Goal: Task Accomplishment & Management: Complete application form

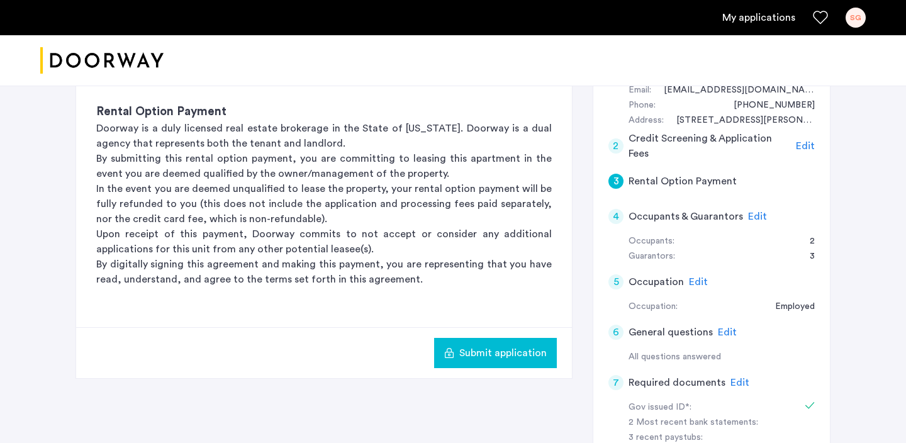
click at [515, 356] on span "Submit application" at bounding box center [502, 352] width 87 height 15
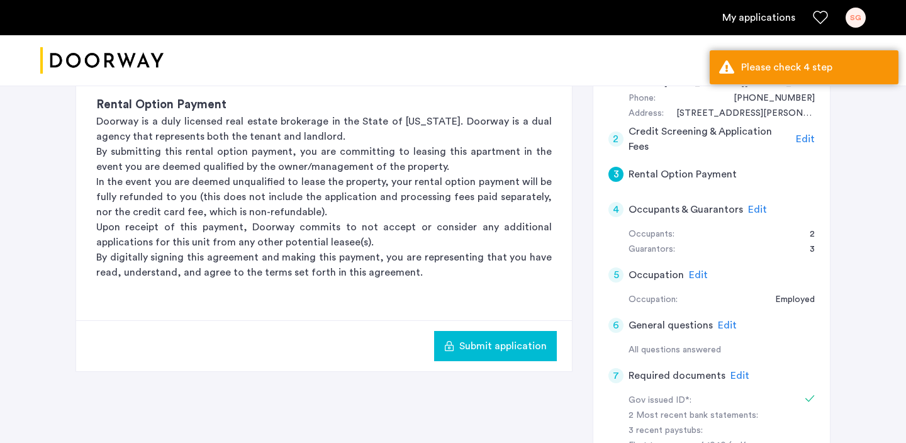
scroll to position [290, 0]
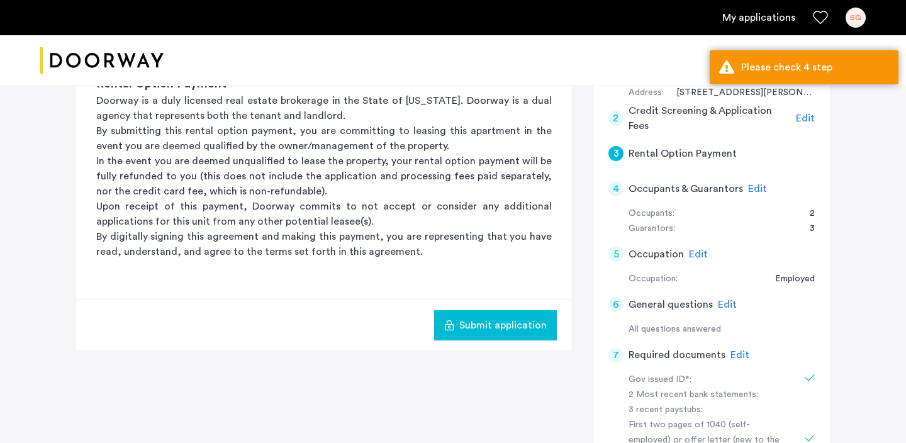
click at [486, 321] on span "Submit application" at bounding box center [502, 325] width 87 height 15
click at [476, 328] on span "Submit application" at bounding box center [502, 325] width 87 height 15
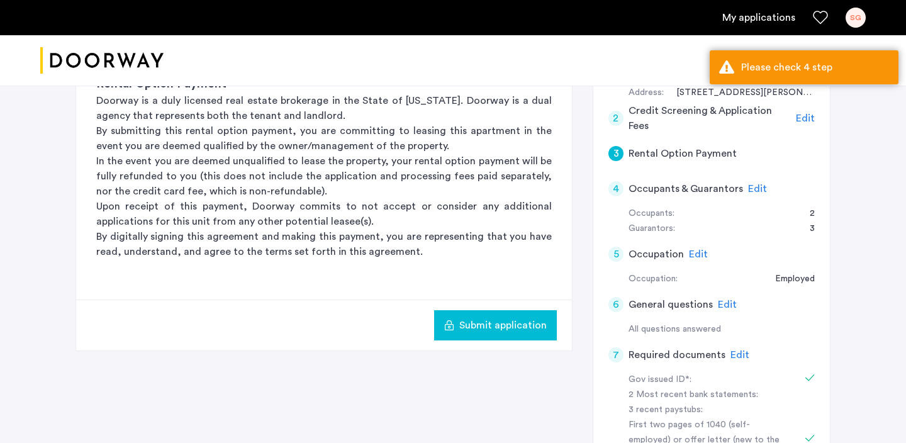
click at [417, 208] on p "Upon receipt of this payment, Doorway commits to not accept or consider any add…" at bounding box center [324, 214] width 456 height 30
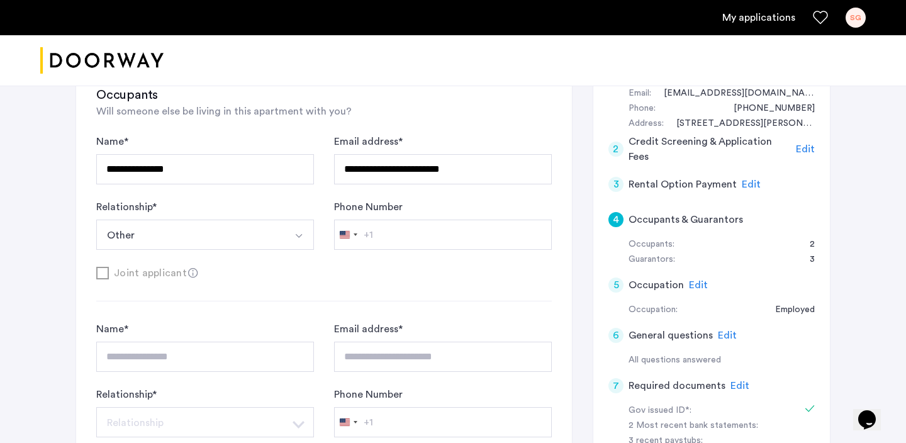
scroll to position [257, 0]
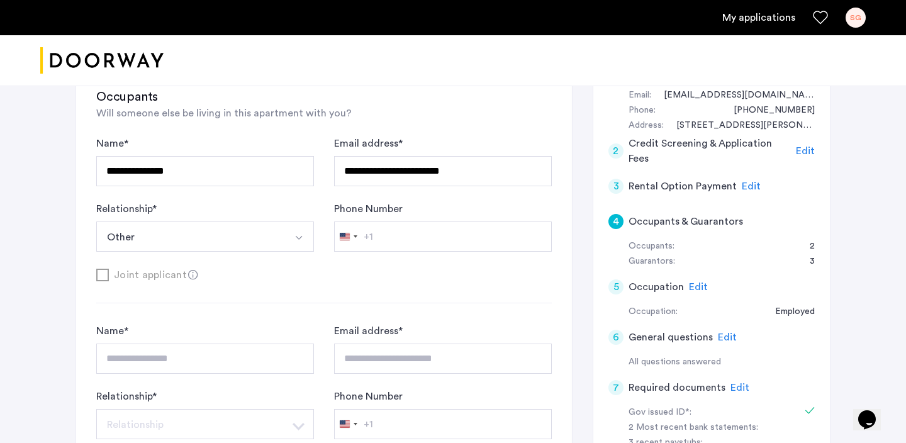
click at [751, 188] on span "Edit" at bounding box center [751, 186] width 19 height 10
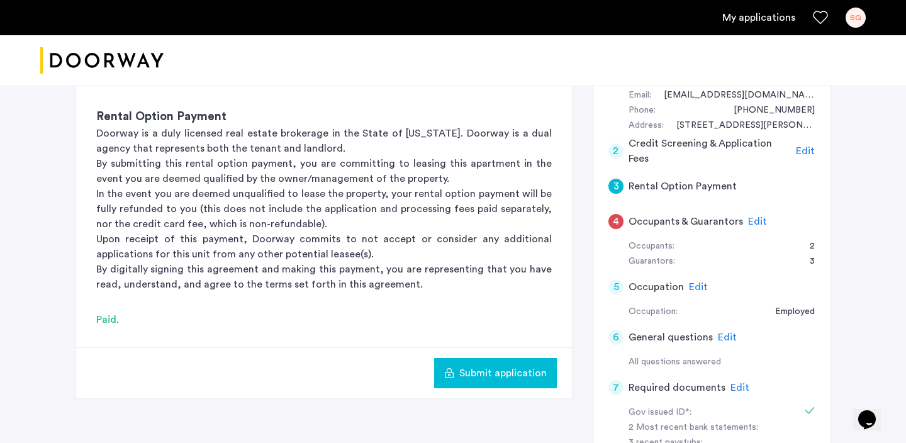
click at [749, 225] on span "Edit" at bounding box center [757, 221] width 19 height 10
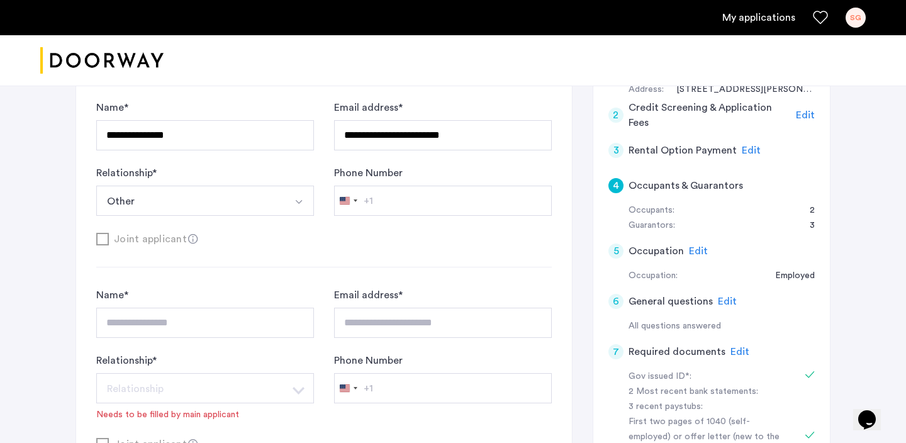
scroll to position [147, 0]
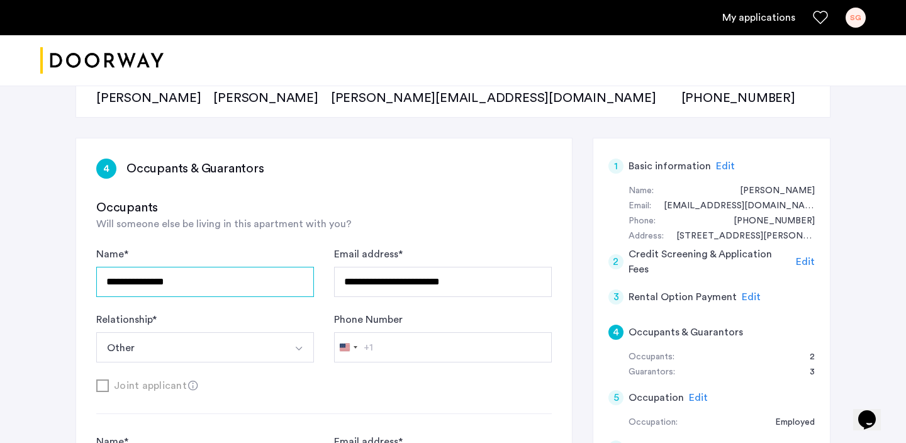
click at [220, 288] on input "**********" at bounding box center [205, 282] width 218 height 30
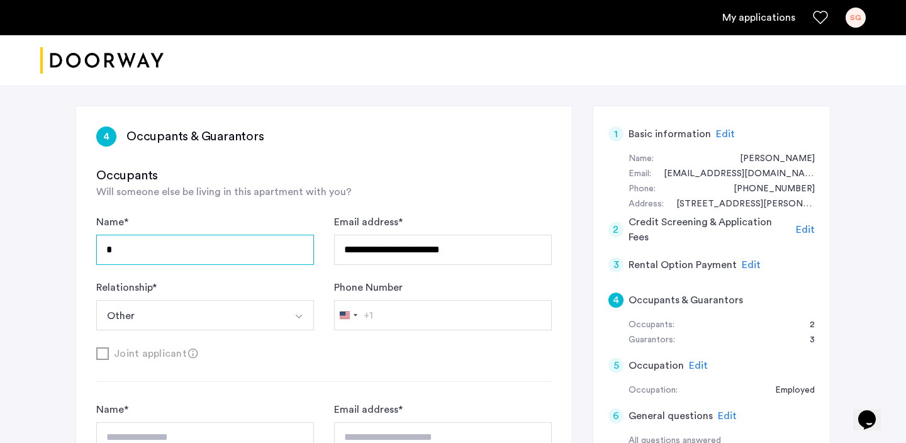
scroll to position [174, 0]
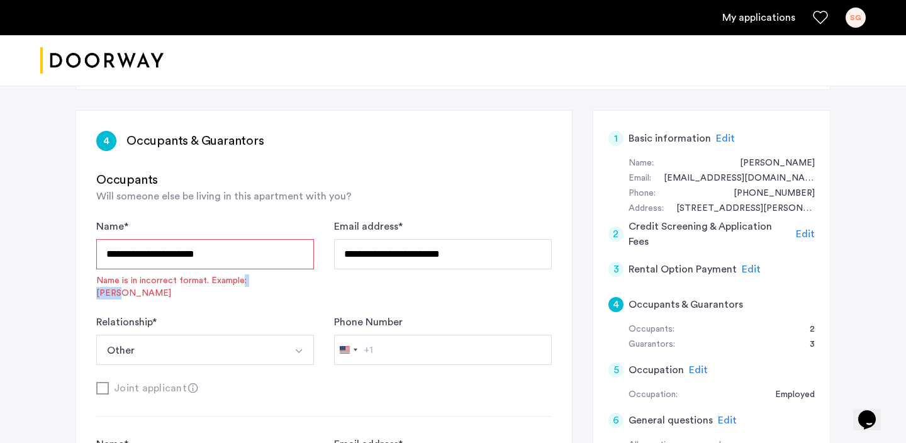
drag, startPoint x: 276, startPoint y: 286, endPoint x: 244, endPoint y: 283, distance: 32.2
click at [244, 283] on div "**********" at bounding box center [205, 259] width 218 height 81
click at [187, 255] on input "**********" at bounding box center [205, 254] width 218 height 30
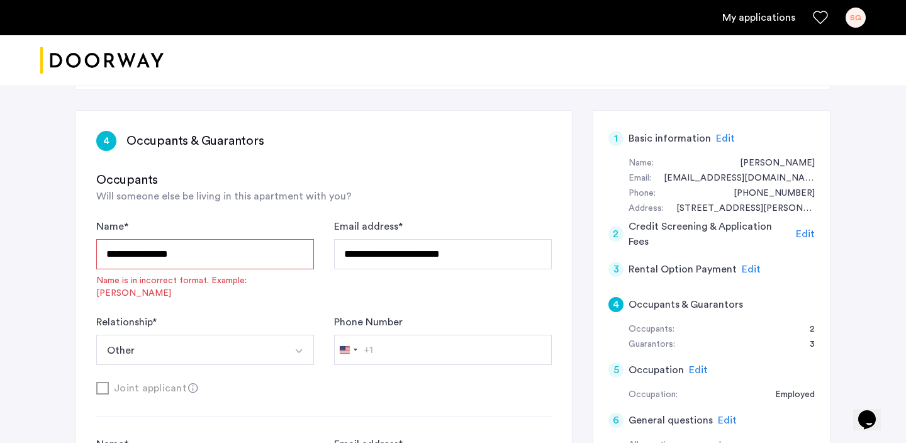
click at [195, 182] on h3 "Occupants" at bounding box center [324, 180] width 456 height 18
click at [225, 250] on input "**********" at bounding box center [205, 254] width 218 height 30
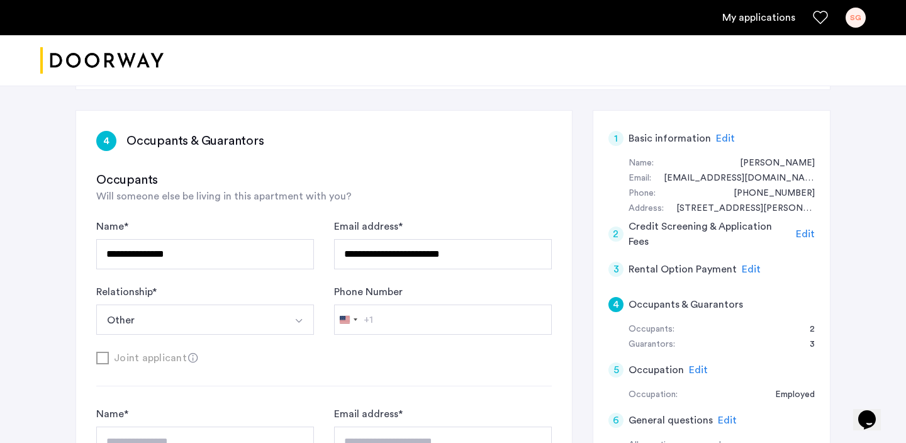
click at [198, 191] on span "Will someone else be living in this apartment with you?" at bounding box center [223, 196] width 255 height 10
click at [194, 251] on input "**********" at bounding box center [205, 254] width 218 height 30
type input "**********"
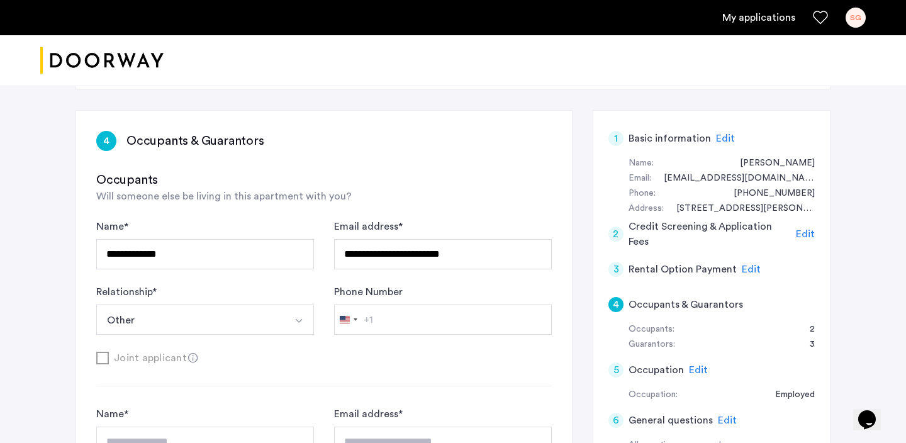
click at [184, 223] on div "**********" at bounding box center [205, 244] width 218 height 50
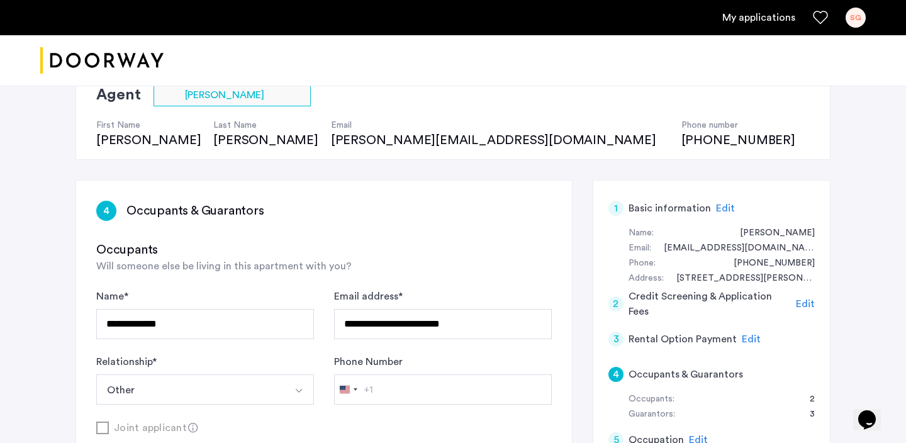
scroll to position [145, 0]
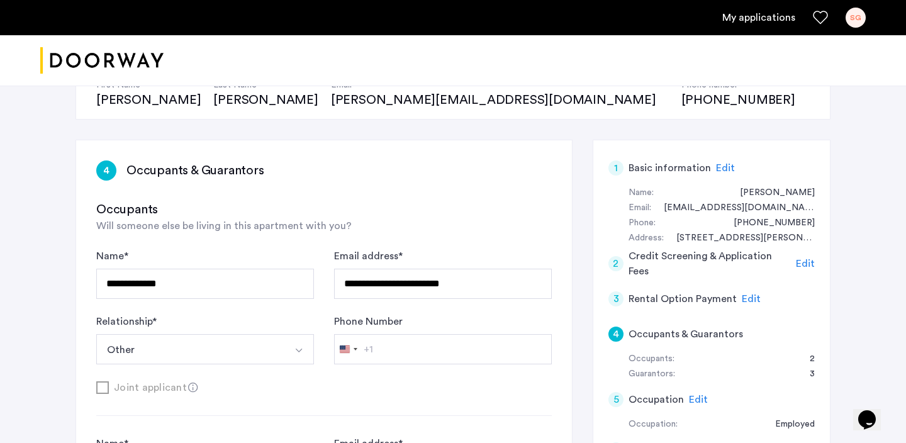
click at [179, 304] on div "**********" at bounding box center [324, 307] width 456 height 116
click at [403, 296] on input "**********" at bounding box center [443, 284] width 218 height 30
type input "**********"
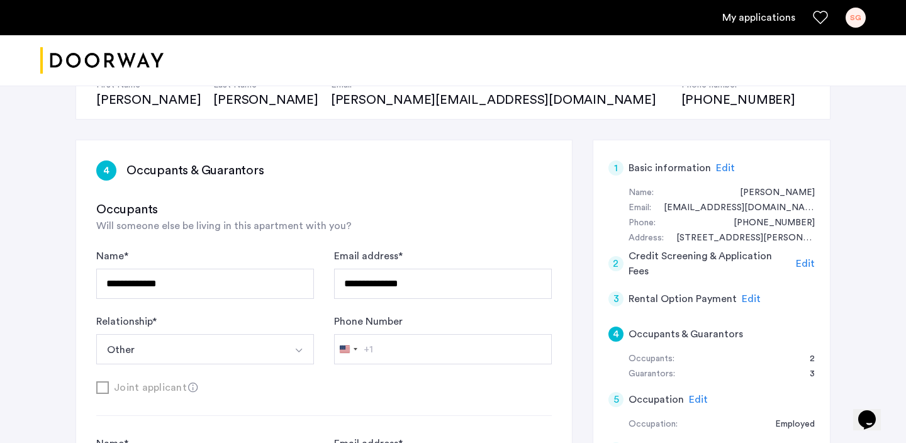
click at [243, 354] on button "Other" at bounding box center [190, 349] width 188 height 30
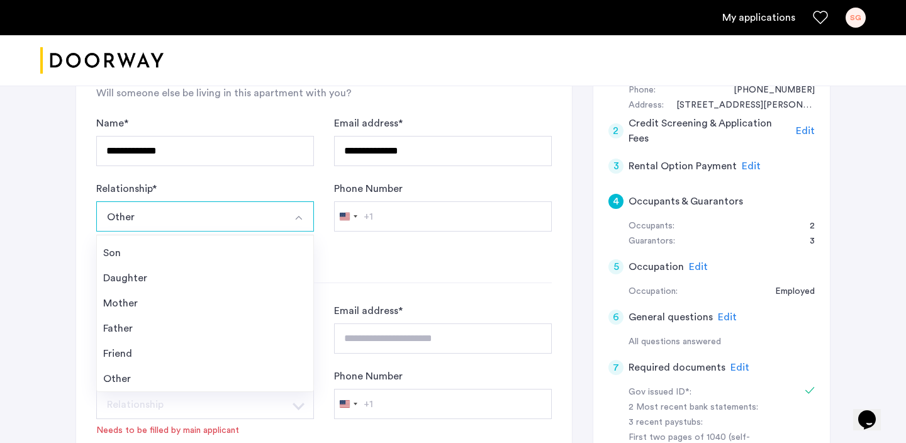
scroll to position [45, 0]
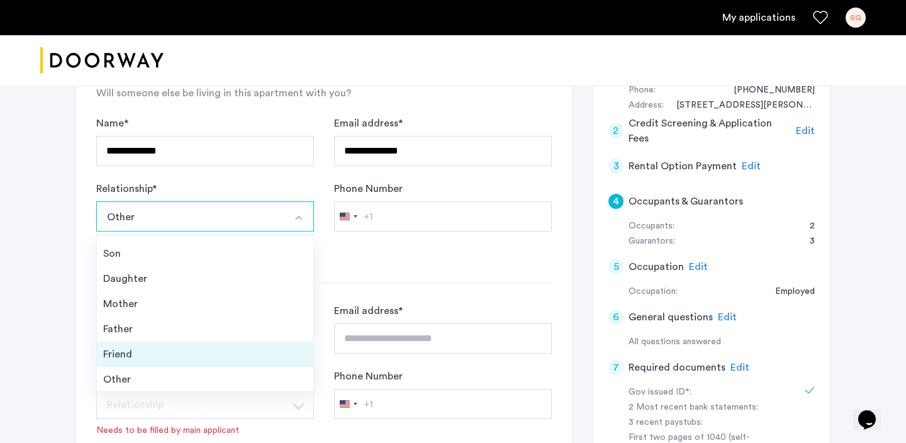
click at [182, 355] on div "Friend" at bounding box center [205, 354] width 204 height 15
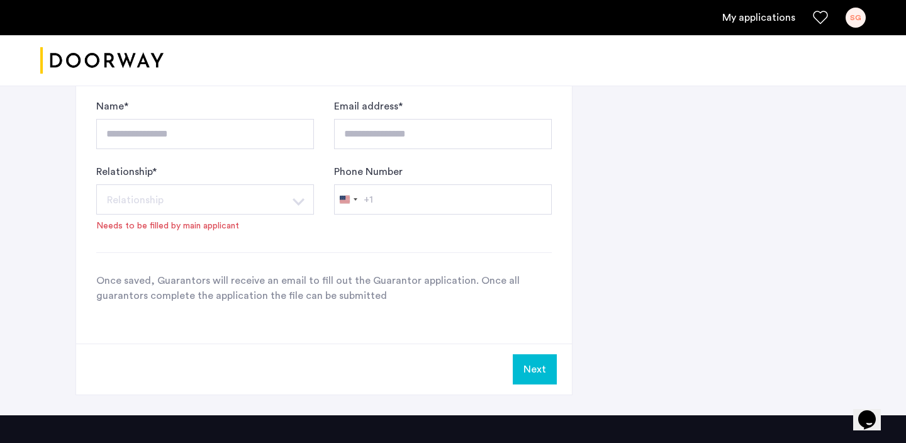
scroll to position [1084, 0]
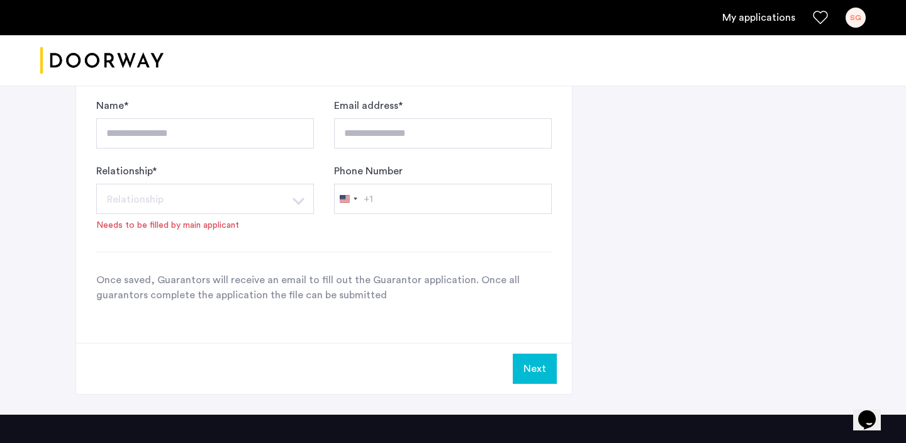
click at [530, 371] on button "Next" at bounding box center [535, 369] width 44 height 30
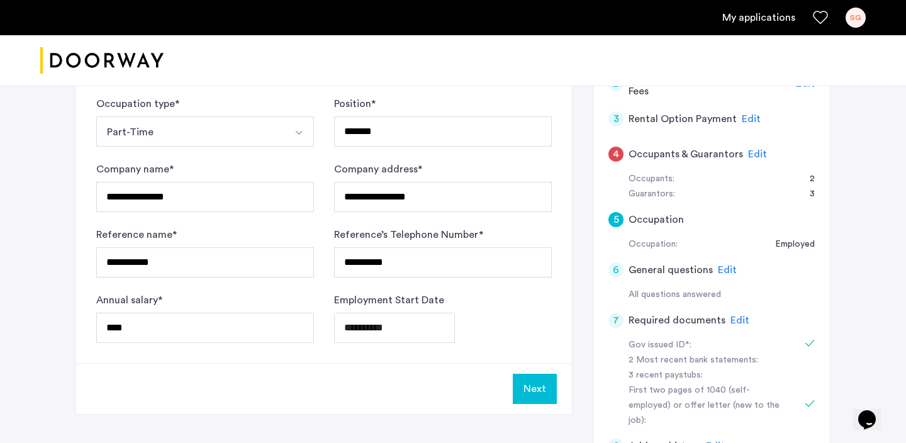
scroll to position [316, 0]
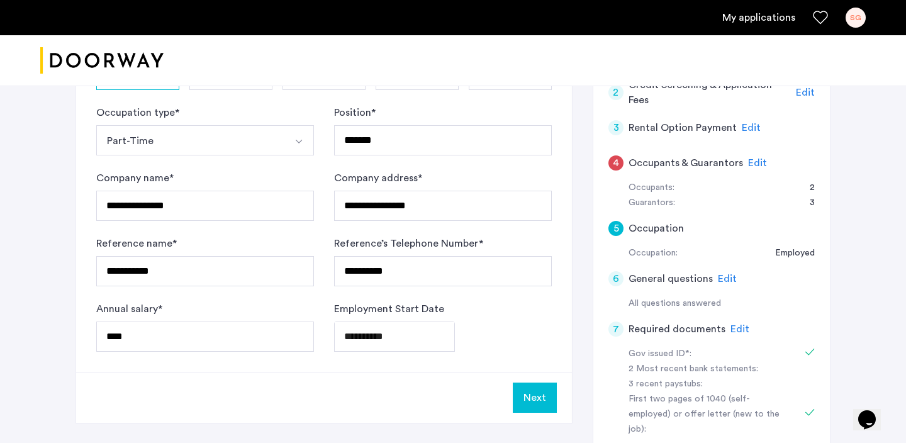
click at [748, 127] on span "Edit" at bounding box center [751, 128] width 19 height 10
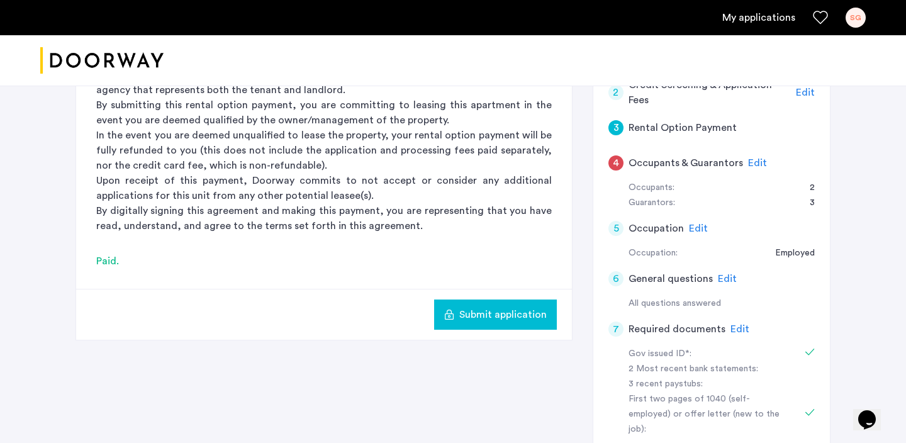
click at [523, 308] on span "Submit application" at bounding box center [502, 314] width 87 height 15
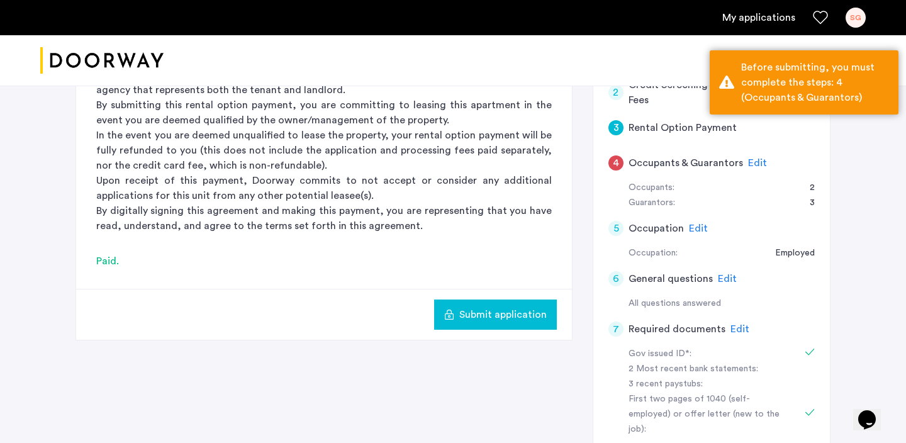
click at [750, 165] on span "Edit" at bounding box center [757, 163] width 19 height 10
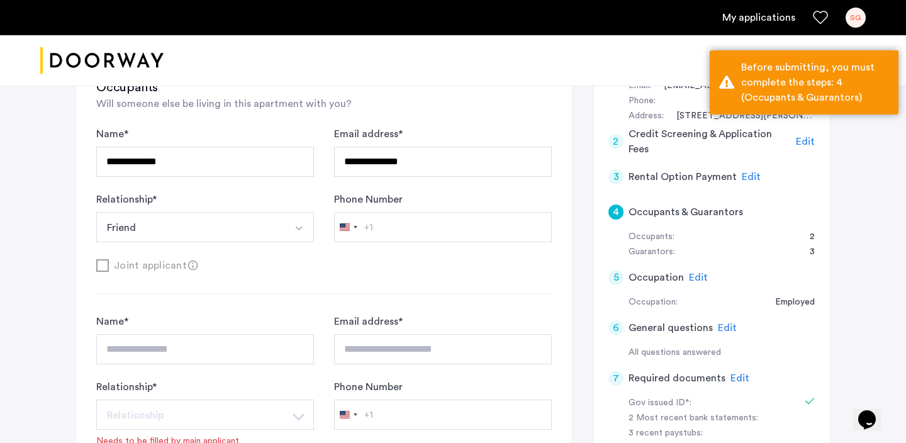
scroll to position [256, 0]
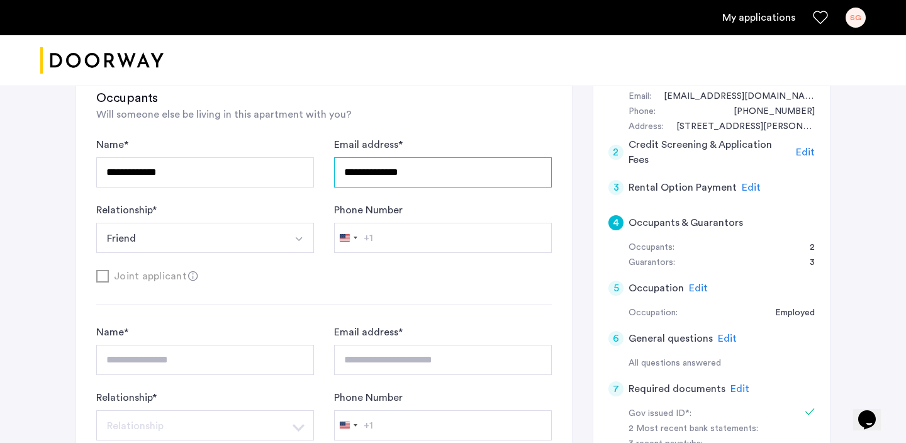
click at [355, 174] on input "**********" at bounding box center [443, 172] width 218 height 30
type input "**********"
click at [429, 126] on div "**********" at bounding box center [324, 289] width 456 height 400
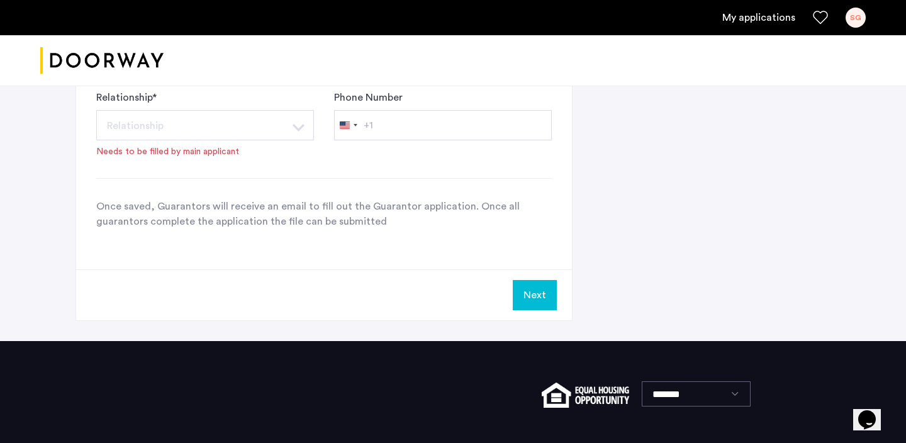
scroll to position [1161, 0]
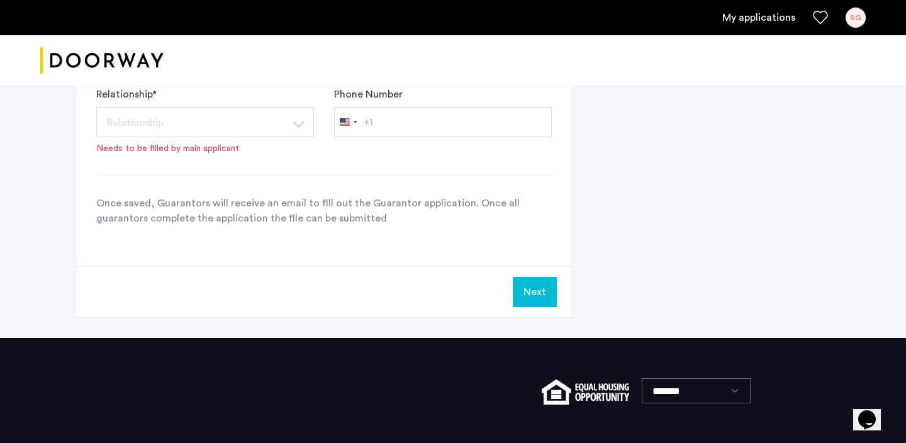
click at [543, 310] on div "Next" at bounding box center [324, 291] width 496 height 51
click at [535, 291] on button "Next" at bounding box center [535, 292] width 44 height 30
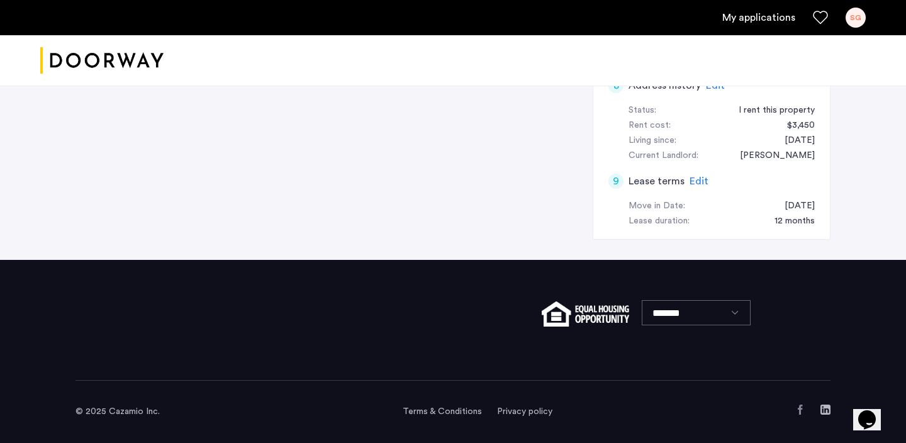
scroll to position [0, 0]
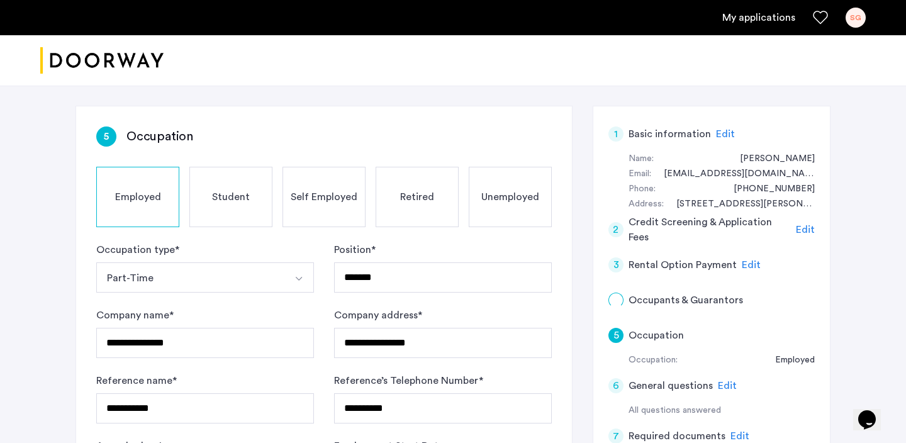
scroll to position [185, 0]
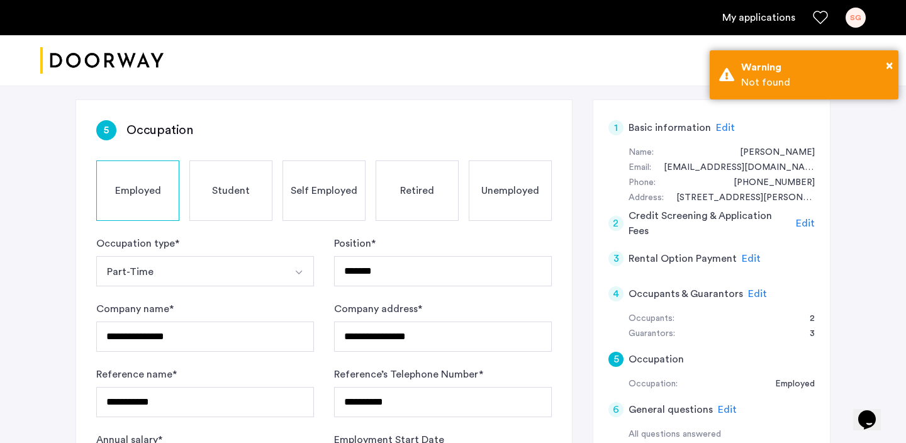
click at [744, 258] on span "Edit" at bounding box center [751, 259] width 19 height 10
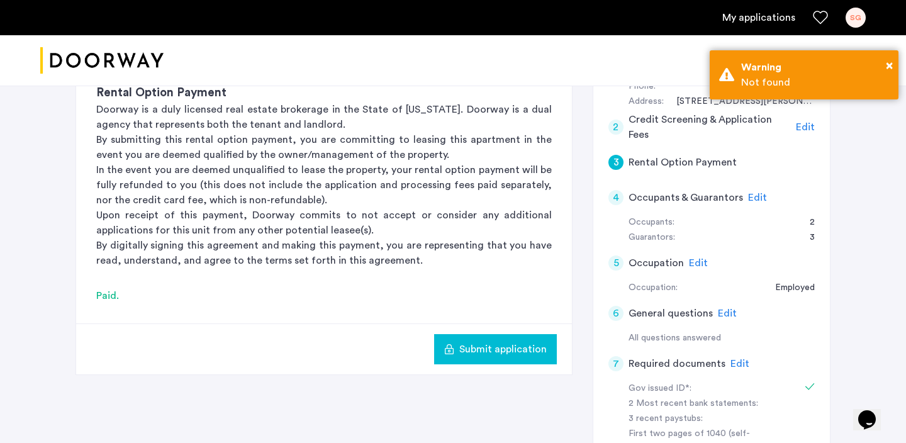
scroll to position [295, 0]
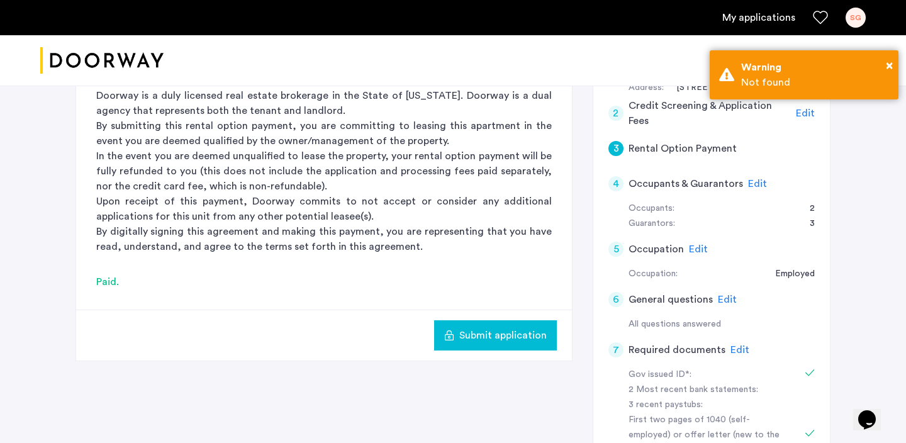
click at [472, 342] on span "Submit application" at bounding box center [502, 335] width 87 height 15
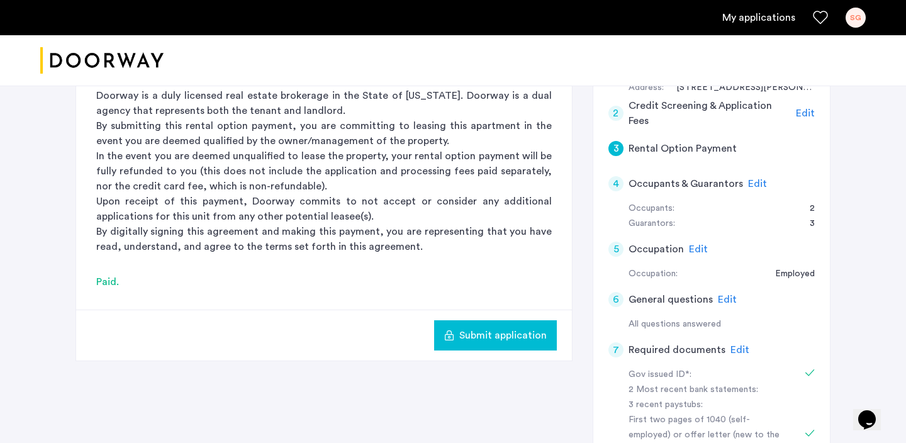
click at [488, 344] on button "Submit application" at bounding box center [495, 335] width 123 height 30
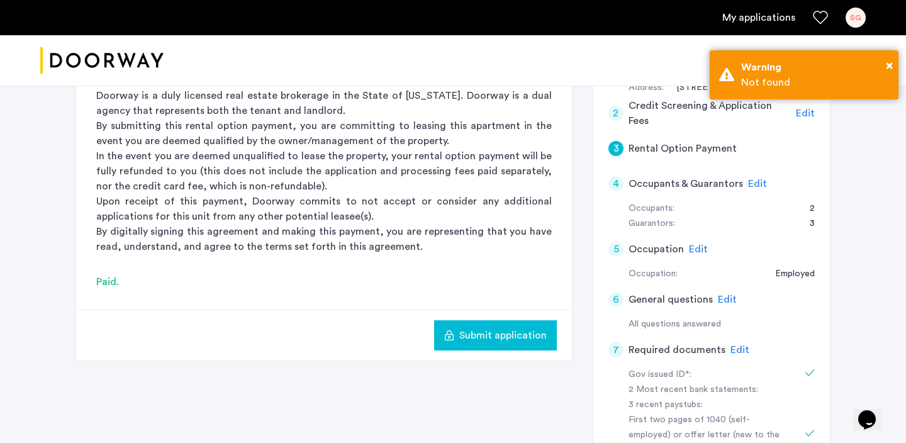
click at [488, 344] on button "Submit application" at bounding box center [495, 335] width 123 height 30
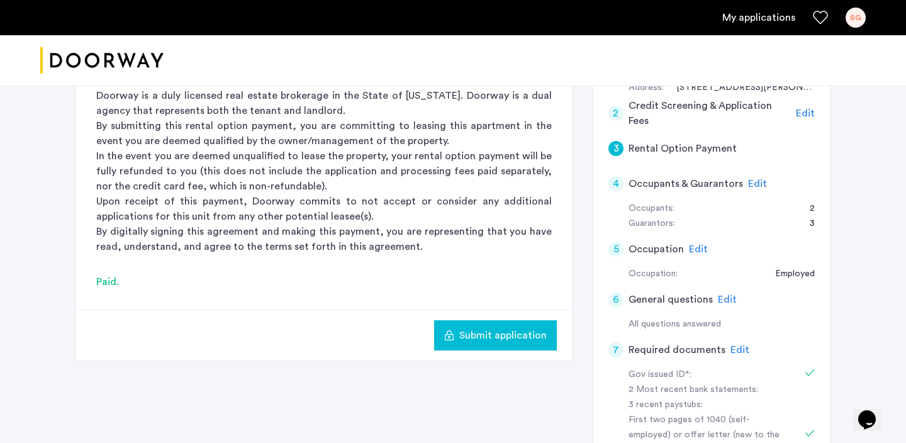
click at [488, 344] on button "Submit application" at bounding box center [495, 335] width 123 height 30
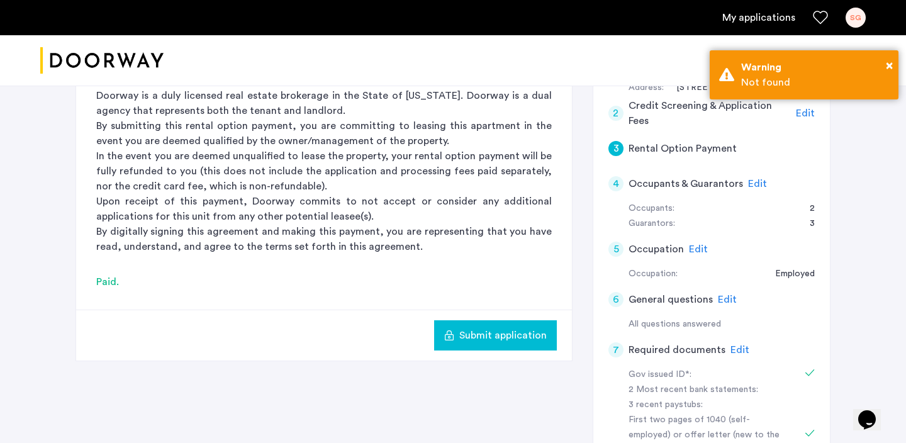
click at [488, 344] on button "Submit application" at bounding box center [495, 335] width 123 height 30
click at [890, 62] on span "×" at bounding box center [889, 65] width 7 height 13
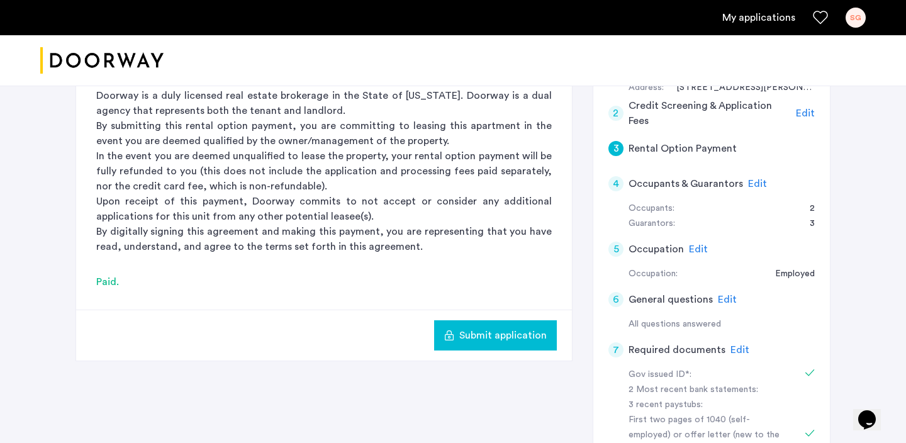
click at [755, 185] on span "Edit" at bounding box center [757, 184] width 19 height 10
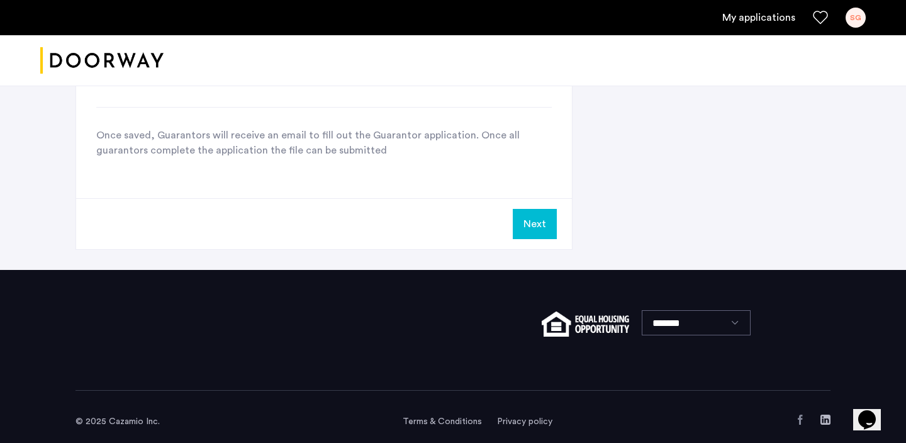
scroll to position [1240, 0]
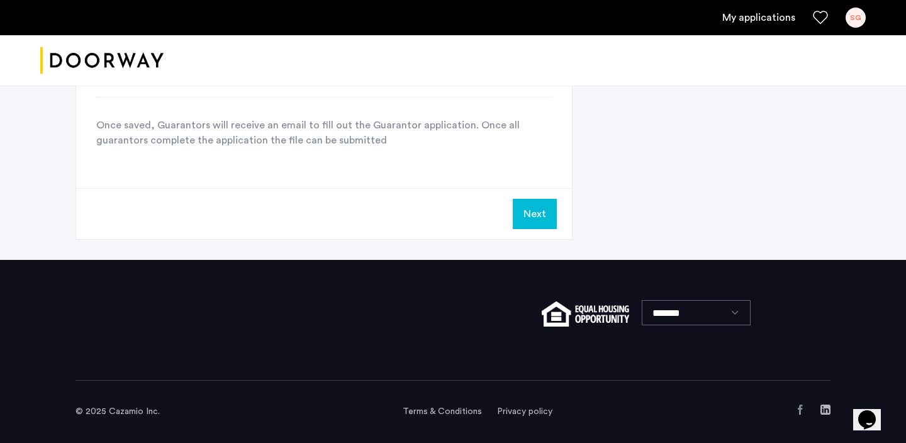
click at [535, 211] on button "Next" at bounding box center [535, 214] width 44 height 30
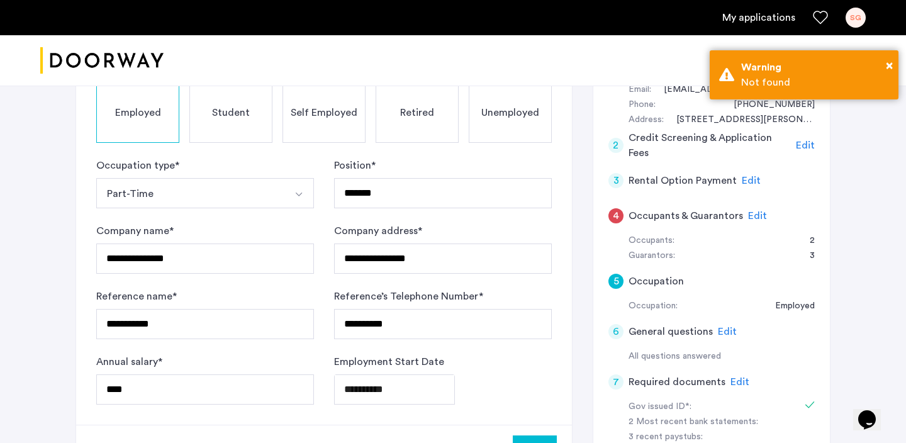
scroll to position [271, 0]
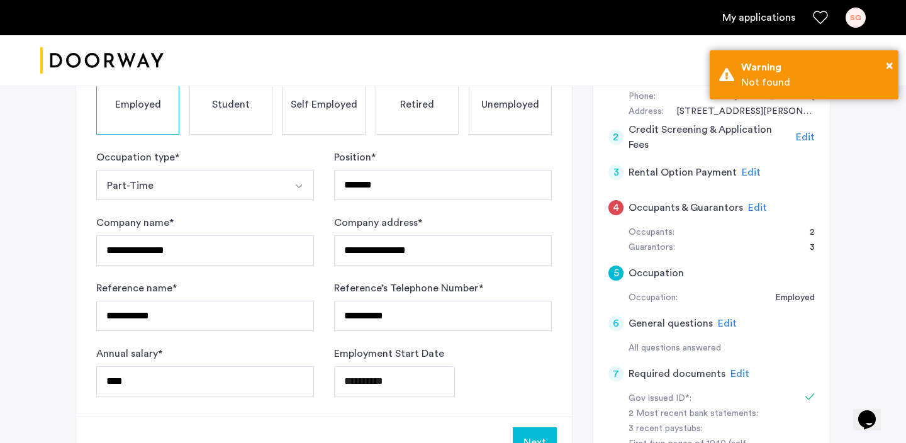
click at [749, 207] on span "Edit" at bounding box center [757, 208] width 19 height 10
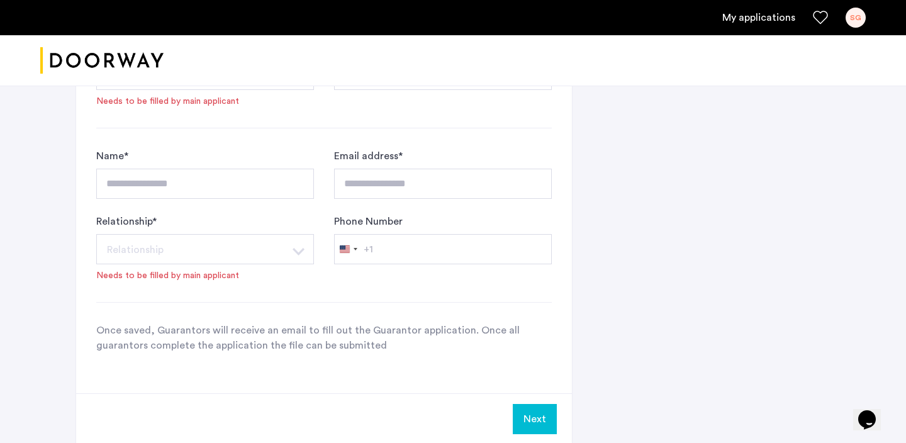
scroll to position [1034, 0]
click at [533, 420] on button "Next" at bounding box center [535, 418] width 44 height 30
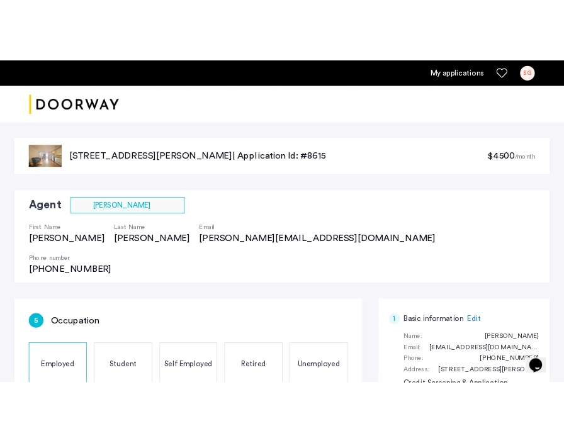
scroll to position [217, 0]
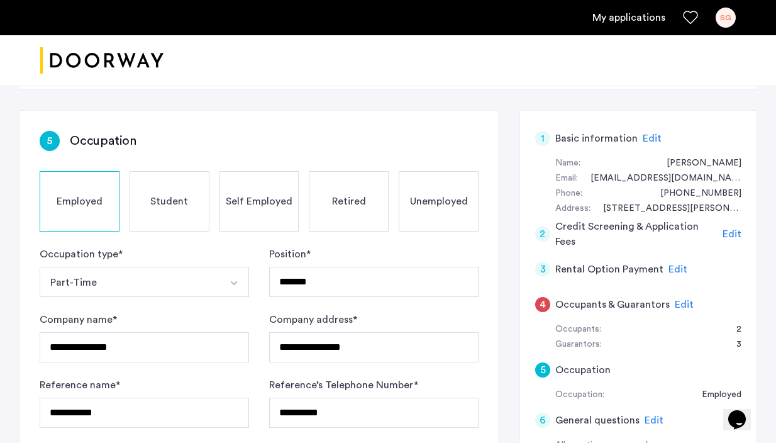
click at [643, 133] on span "Edit" at bounding box center [652, 138] width 19 height 10
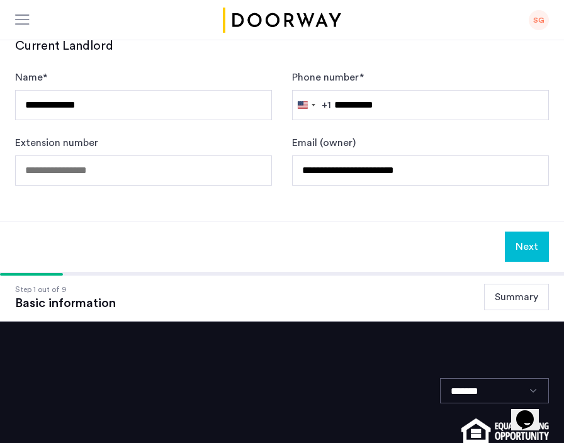
scroll to position [858, 0]
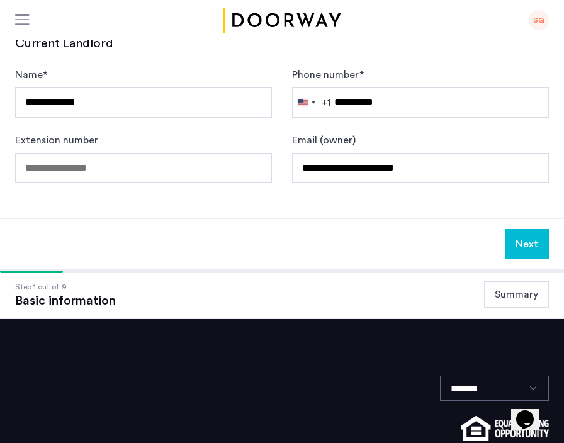
click at [532, 229] on button "Next" at bounding box center [527, 244] width 44 height 30
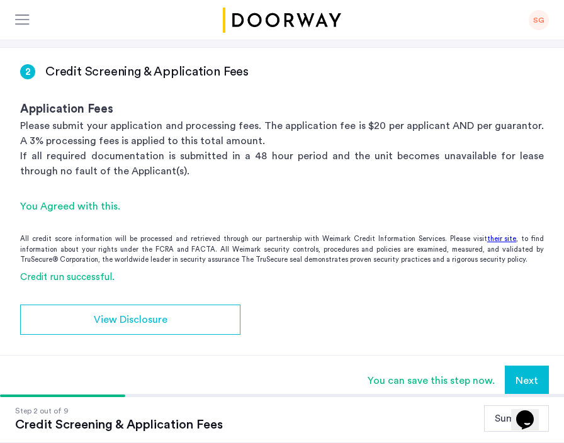
scroll to position [215, 0]
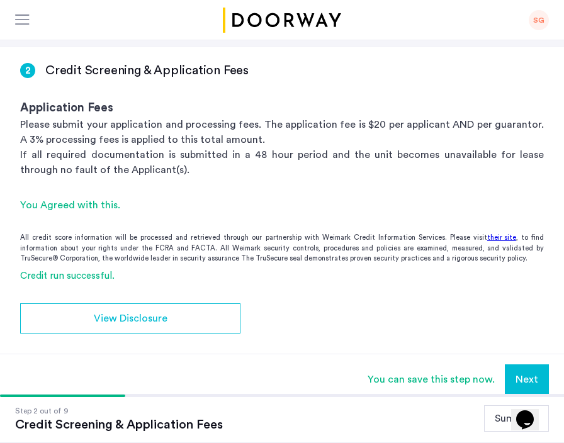
click at [522, 364] on button "Next" at bounding box center [527, 379] width 44 height 30
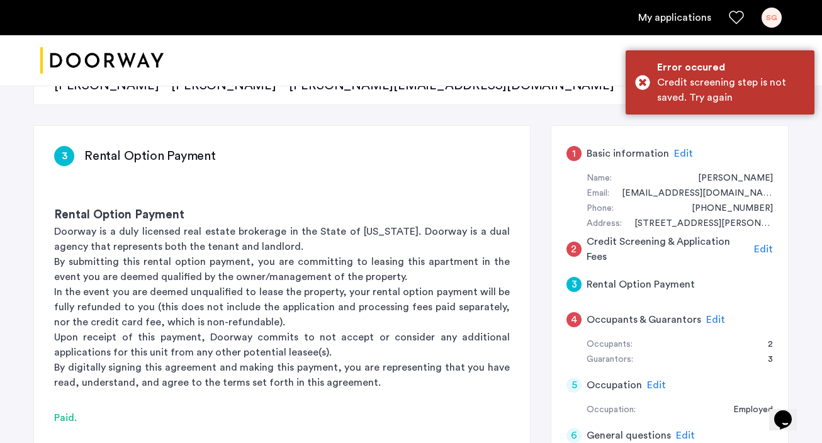
scroll to position [185, 0]
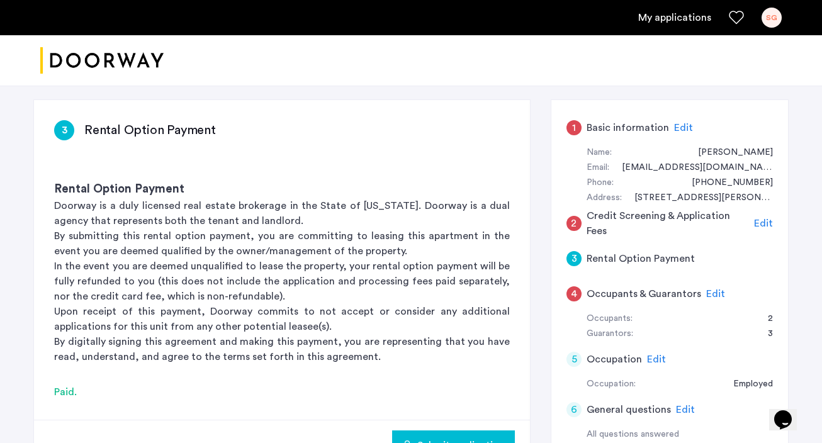
click at [682, 125] on span "Edit" at bounding box center [683, 128] width 19 height 10
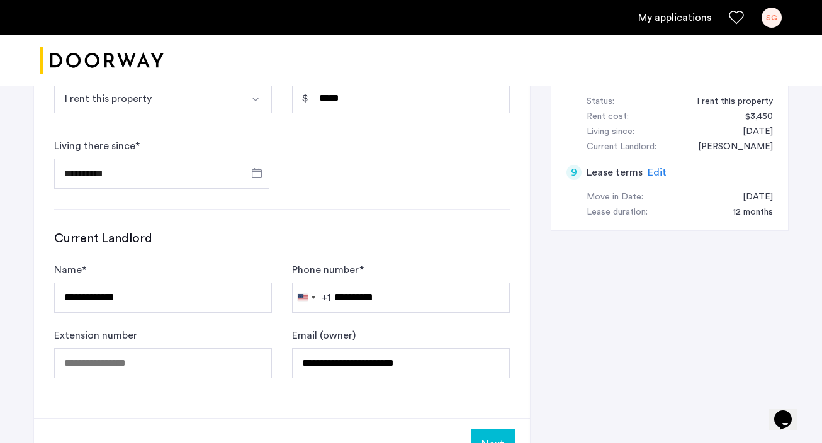
scroll to position [834, 0]
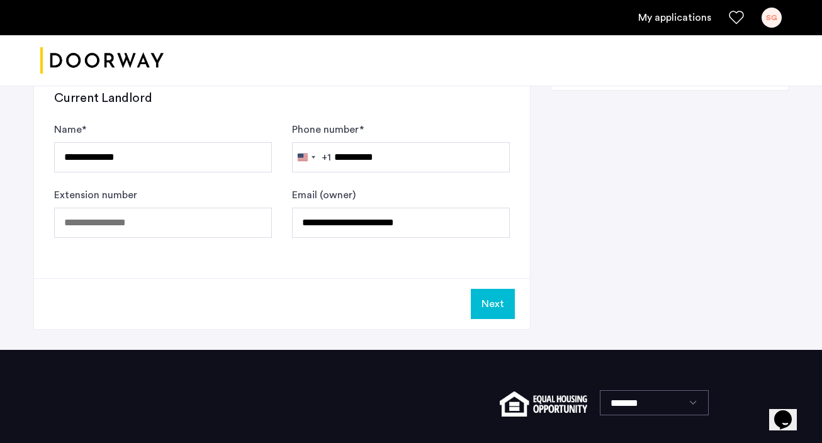
click at [494, 308] on button "Next" at bounding box center [493, 304] width 44 height 30
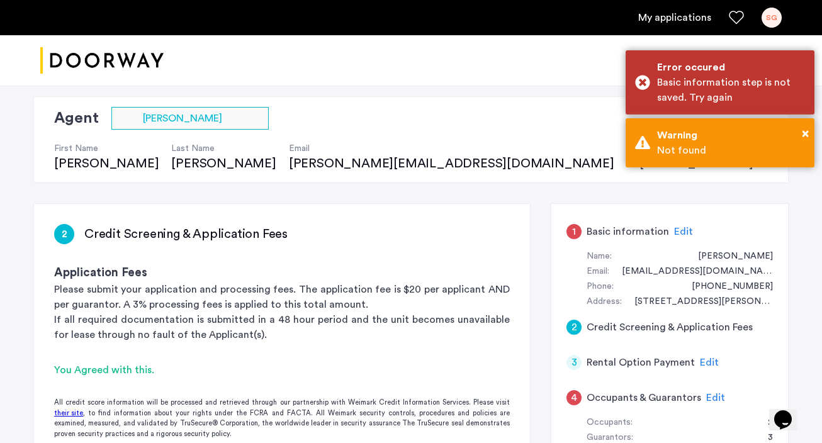
scroll to position [160, 0]
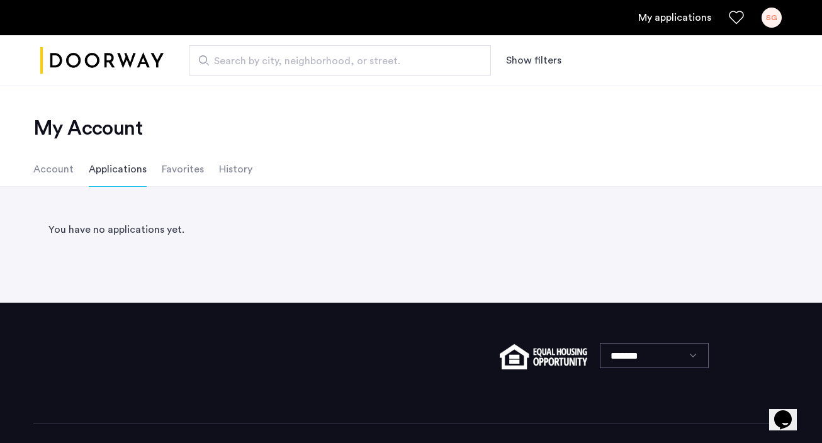
click at [57, 167] on li "Account" at bounding box center [53, 169] width 40 height 35
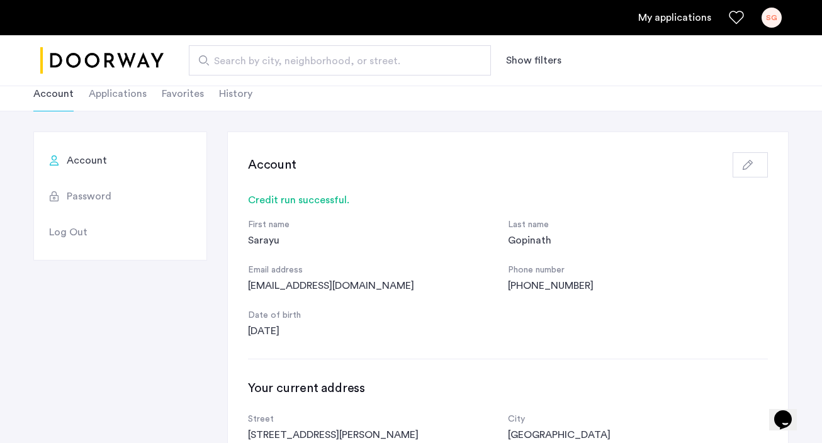
scroll to position [6, 0]
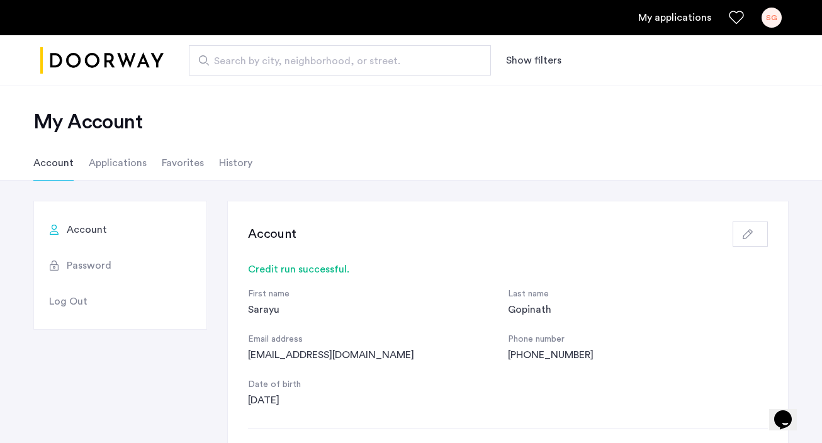
click at [134, 161] on li "Applications" at bounding box center [118, 162] width 58 height 35
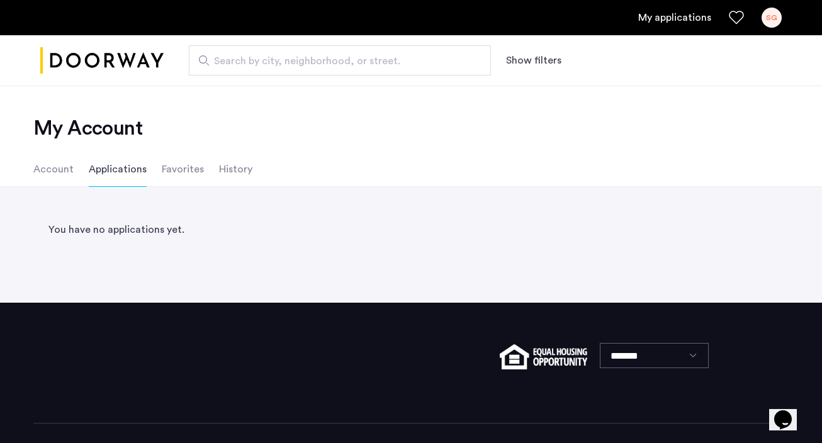
click at [60, 169] on li "Account" at bounding box center [53, 169] width 40 height 35
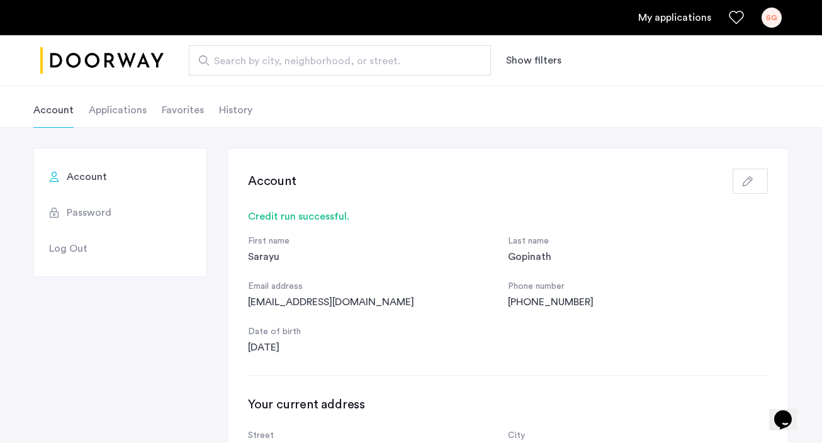
scroll to position [57, 0]
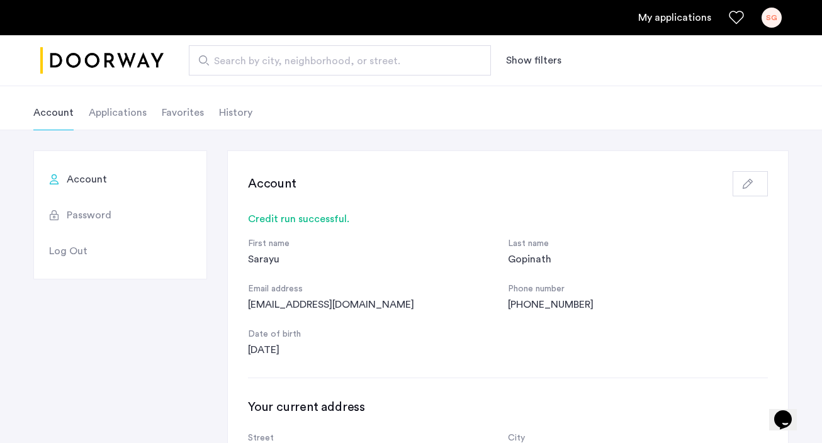
click at [110, 115] on li "Applications" at bounding box center [118, 112] width 58 height 35
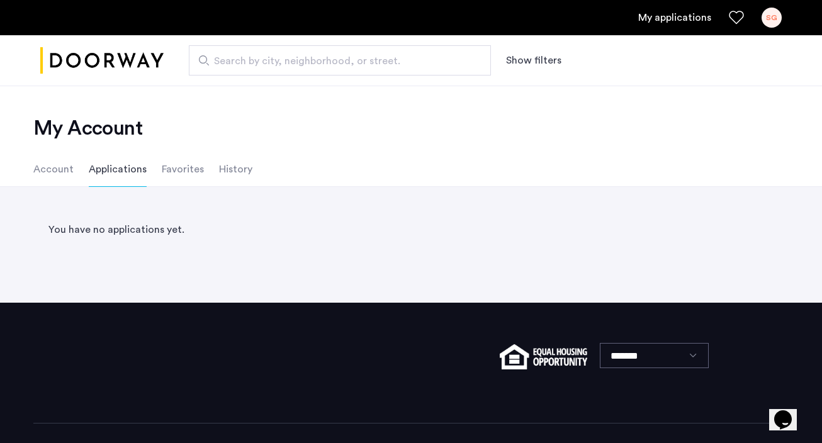
click at [228, 177] on li "History" at bounding box center [235, 169] width 33 height 35
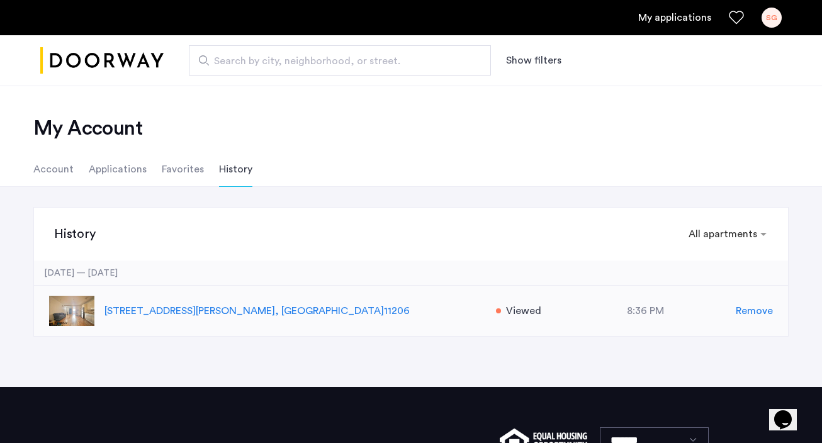
click at [515, 315] on span "Viewed" at bounding box center [523, 310] width 35 height 15
click at [525, 312] on span "Viewed" at bounding box center [523, 310] width 35 height 15
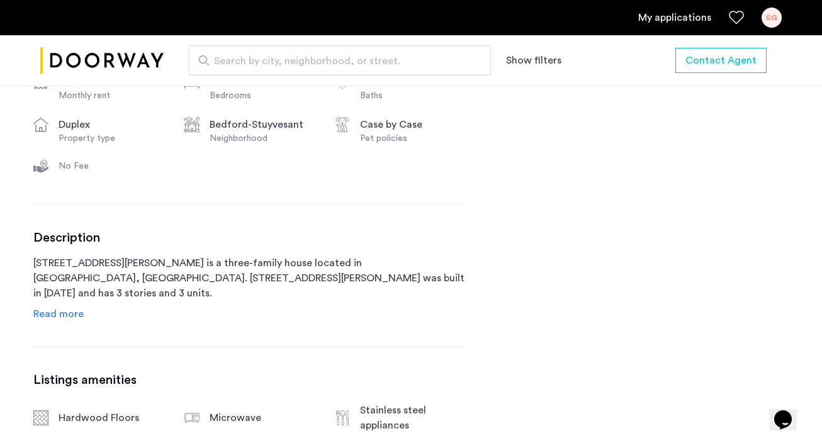
scroll to position [501, 0]
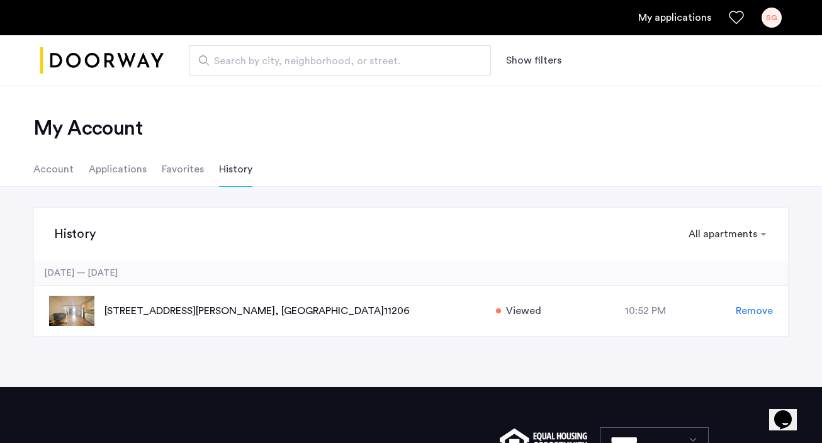
click at [664, 11] on link "My applications" at bounding box center [674, 17] width 73 height 15
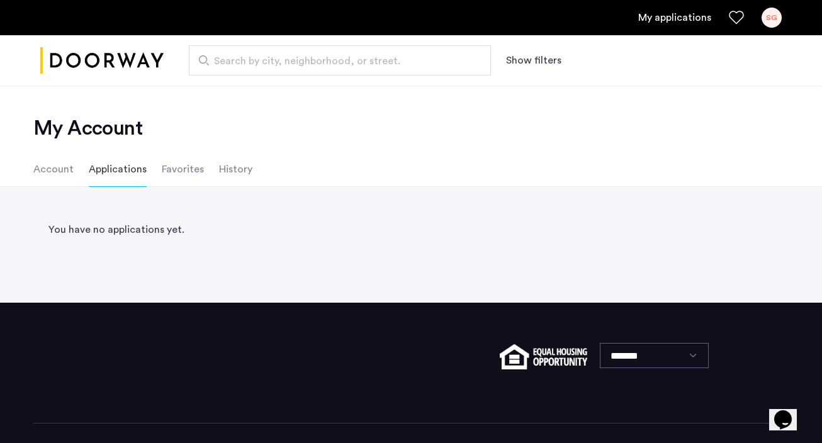
click at [668, 20] on link "My applications" at bounding box center [674, 17] width 73 height 15
click at [534, 57] on button "Show filters" at bounding box center [533, 60] width 55 height 15
